Goal: Information Seeking & Learning: Learn about a topic

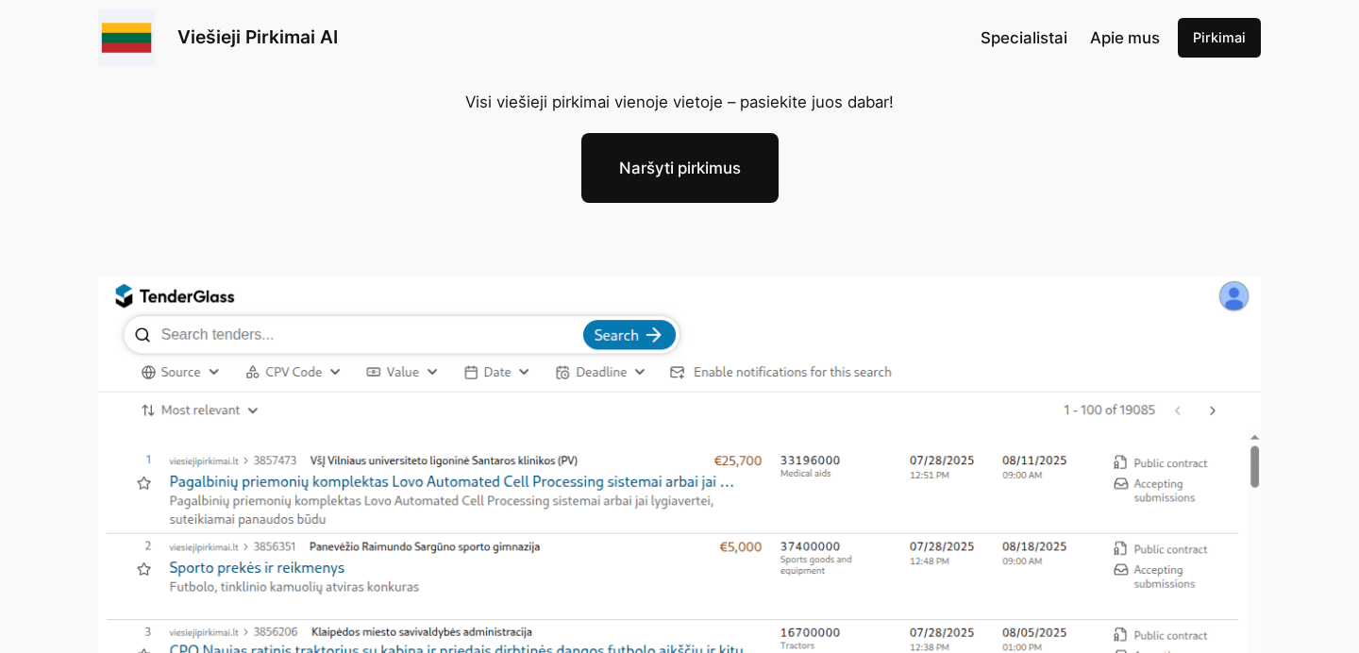
scroll to position [206, 0]
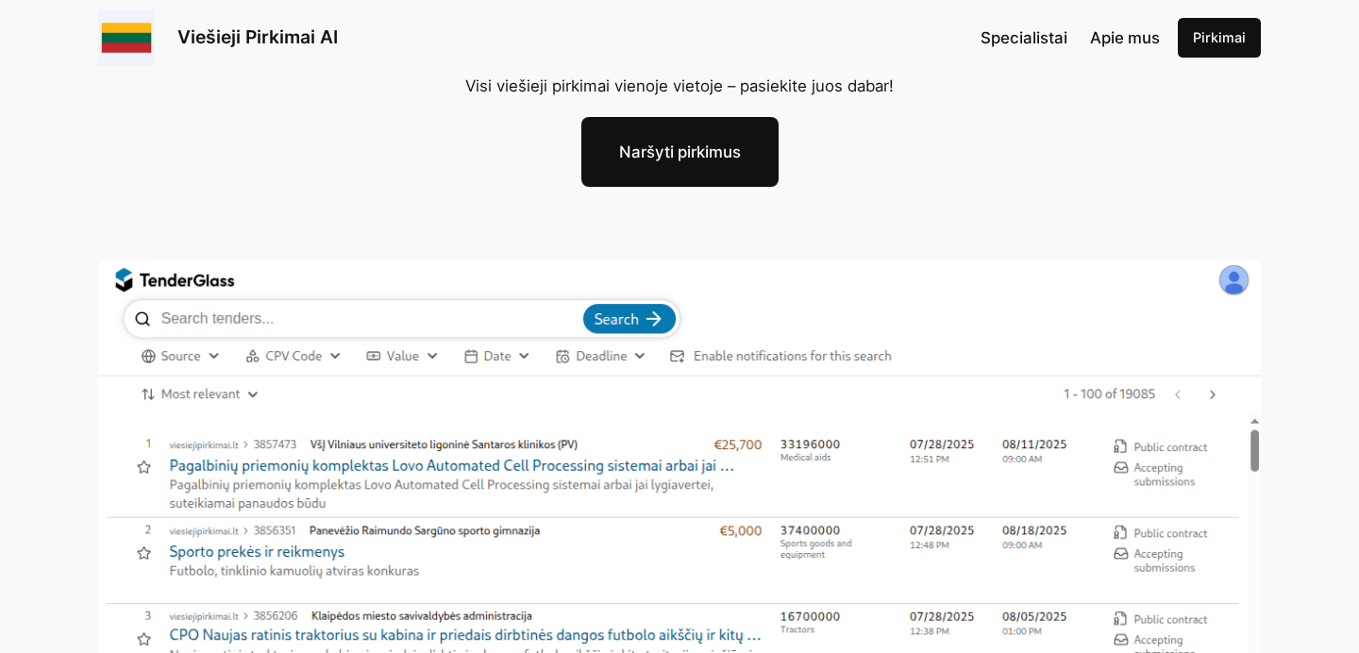
click at [201, 316] on img at bounding box center [679, 602] width 1163 height 683
